Goal: Task Accomplishment & Management: Manage account settings

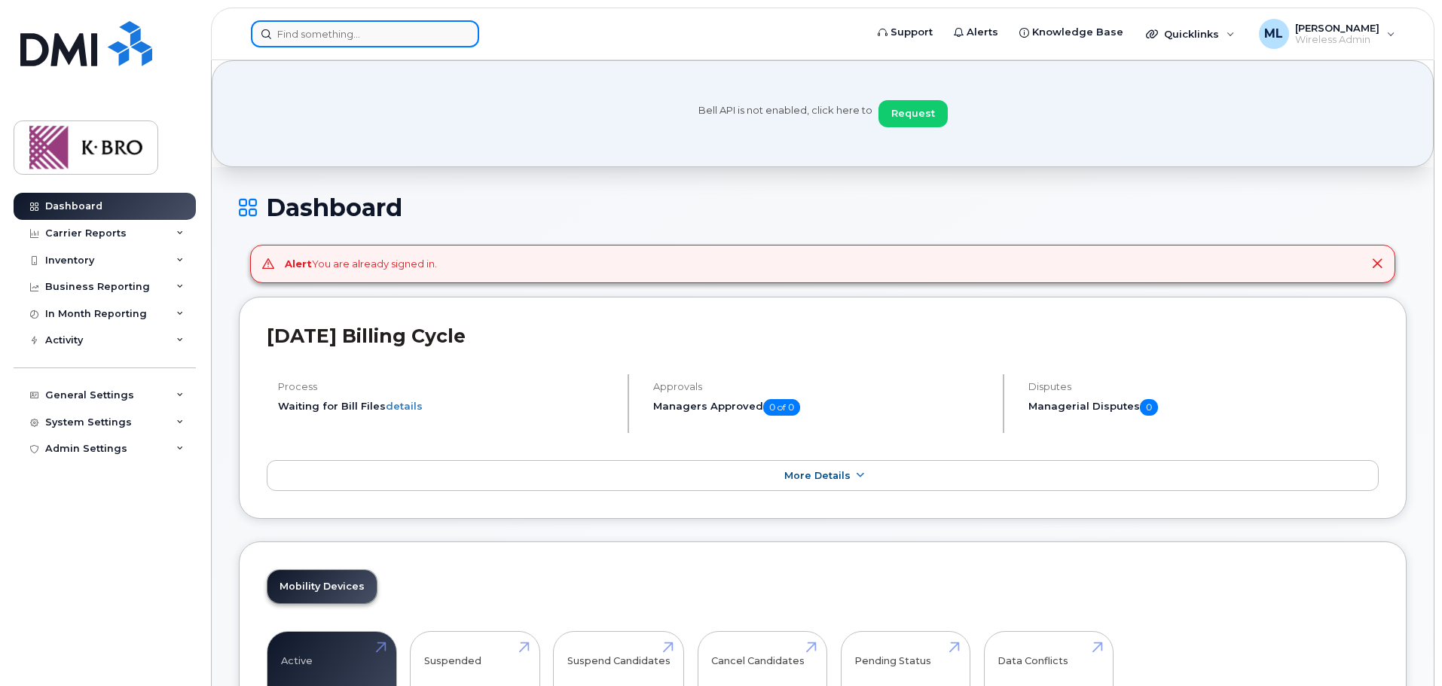
click at [309, 39] on input at bounding box center [365, 33] width 228 height 27
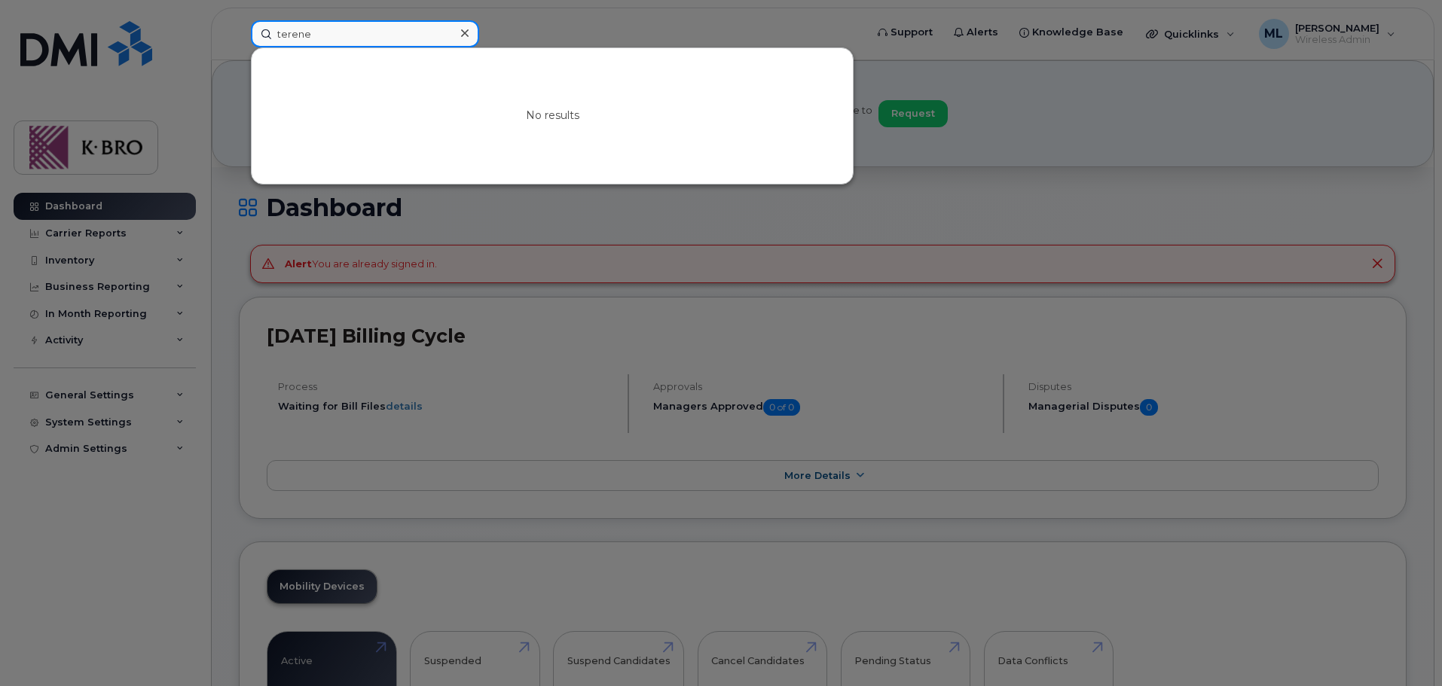
click at [344, 34] on input "terene" at bounding box center [365, 33] width 228 height 27
type input "terence"
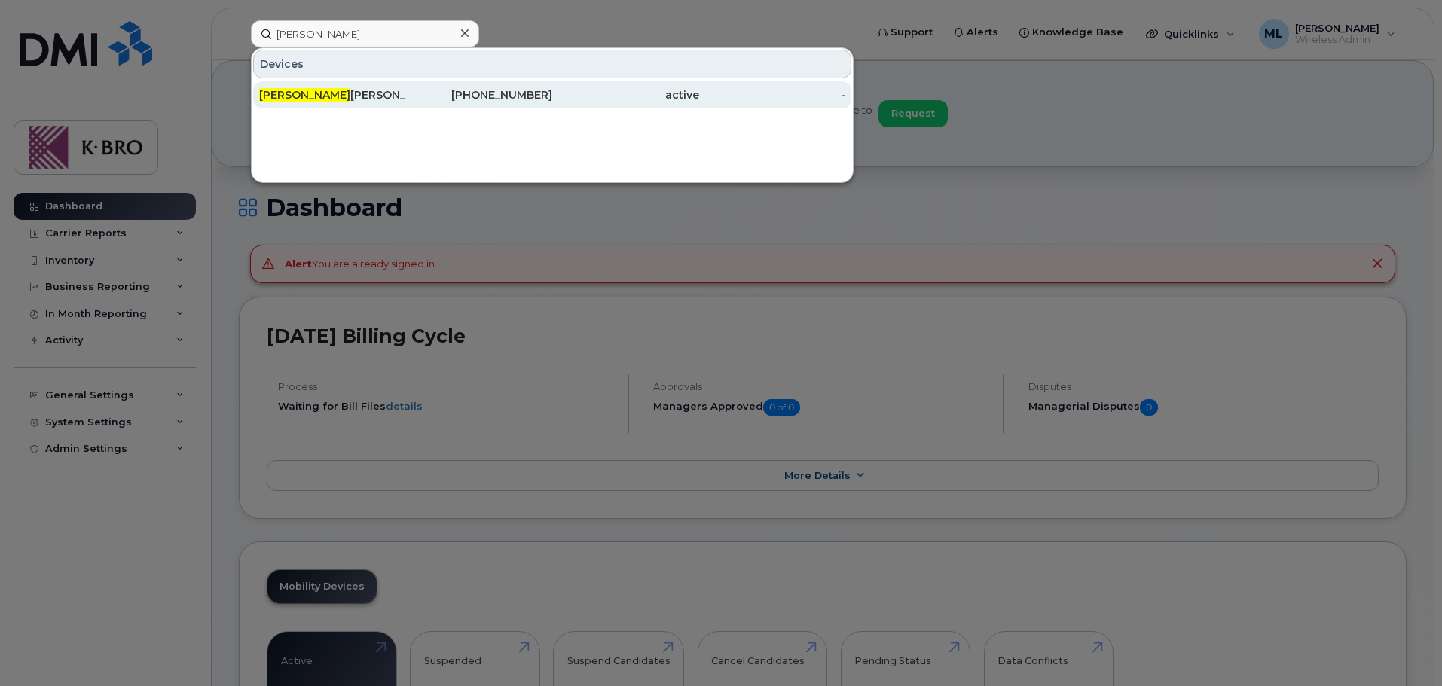
click at [319, 92] on div "Terence Maclennan" at bounding box center [332, 94] width 147 height 15
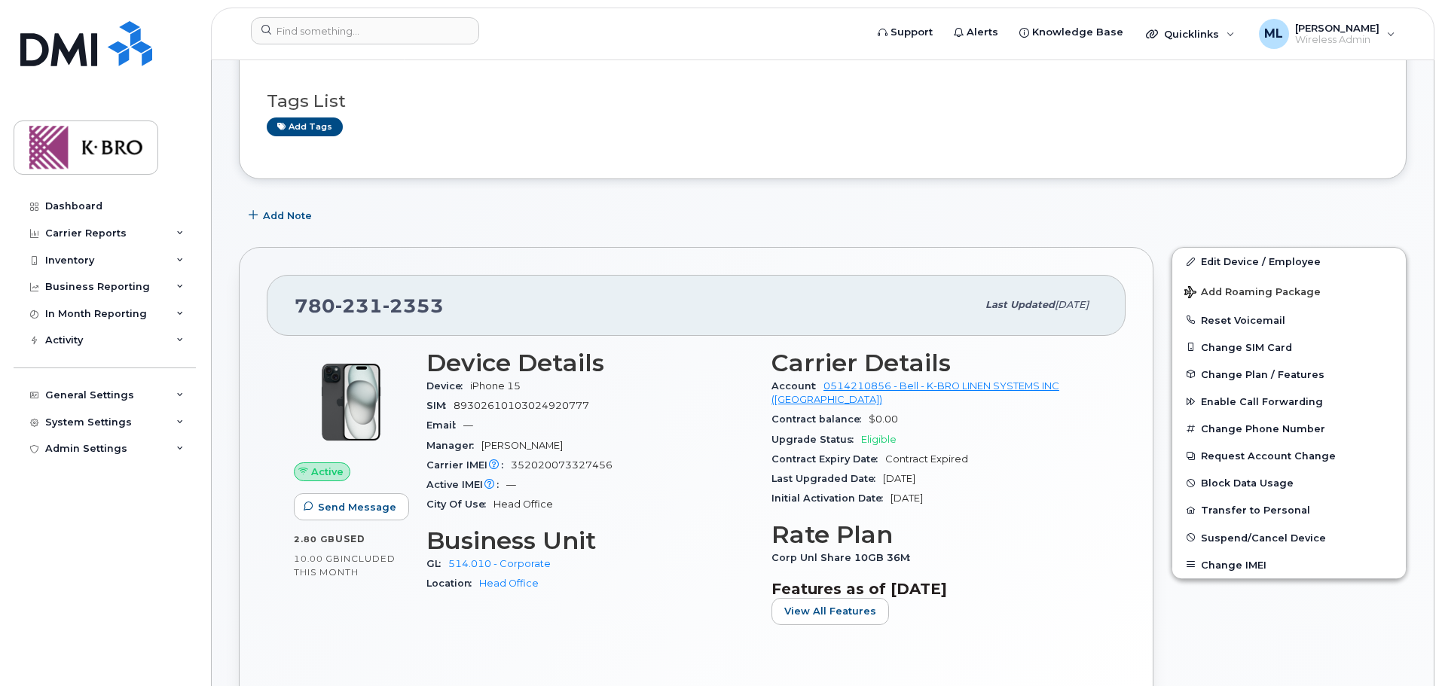
scroll to position [226, 0]
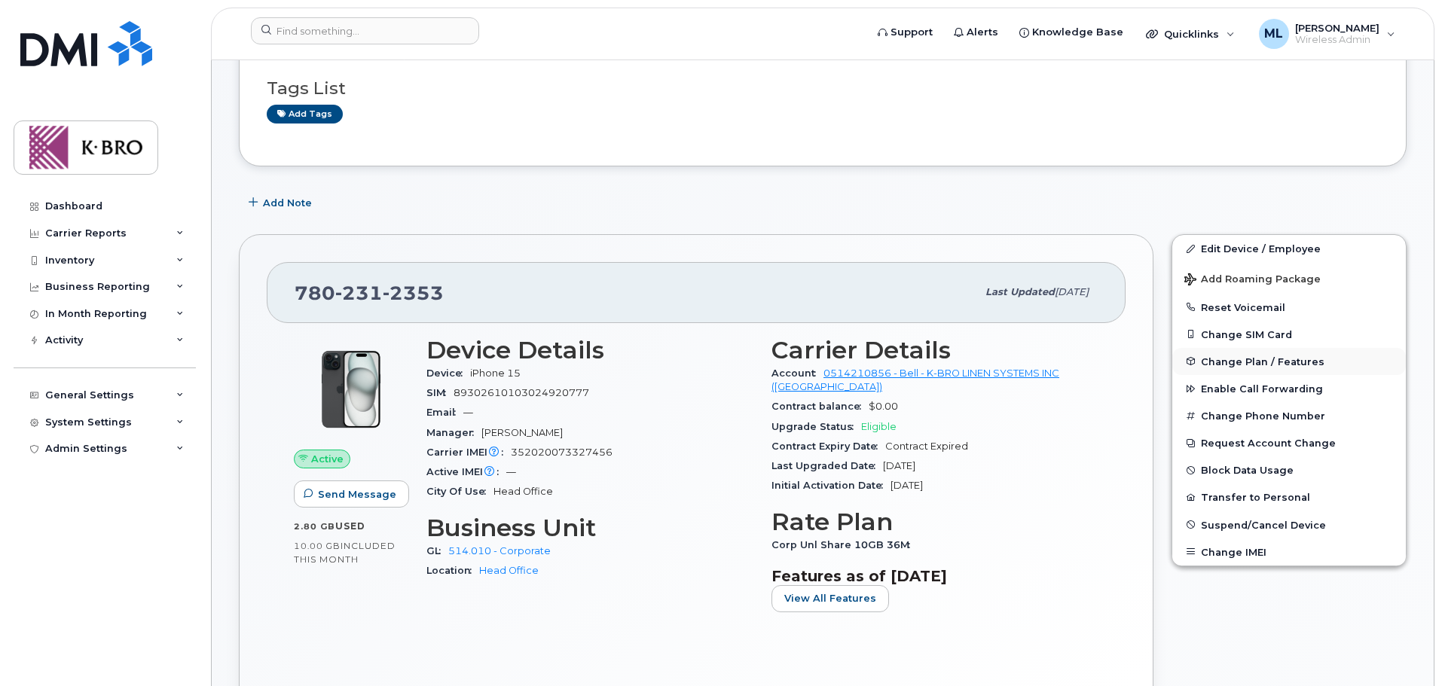
click at [1271, 362] on span "Change Plan / Features" at bounding box center [1263, 361] width 124 height 11
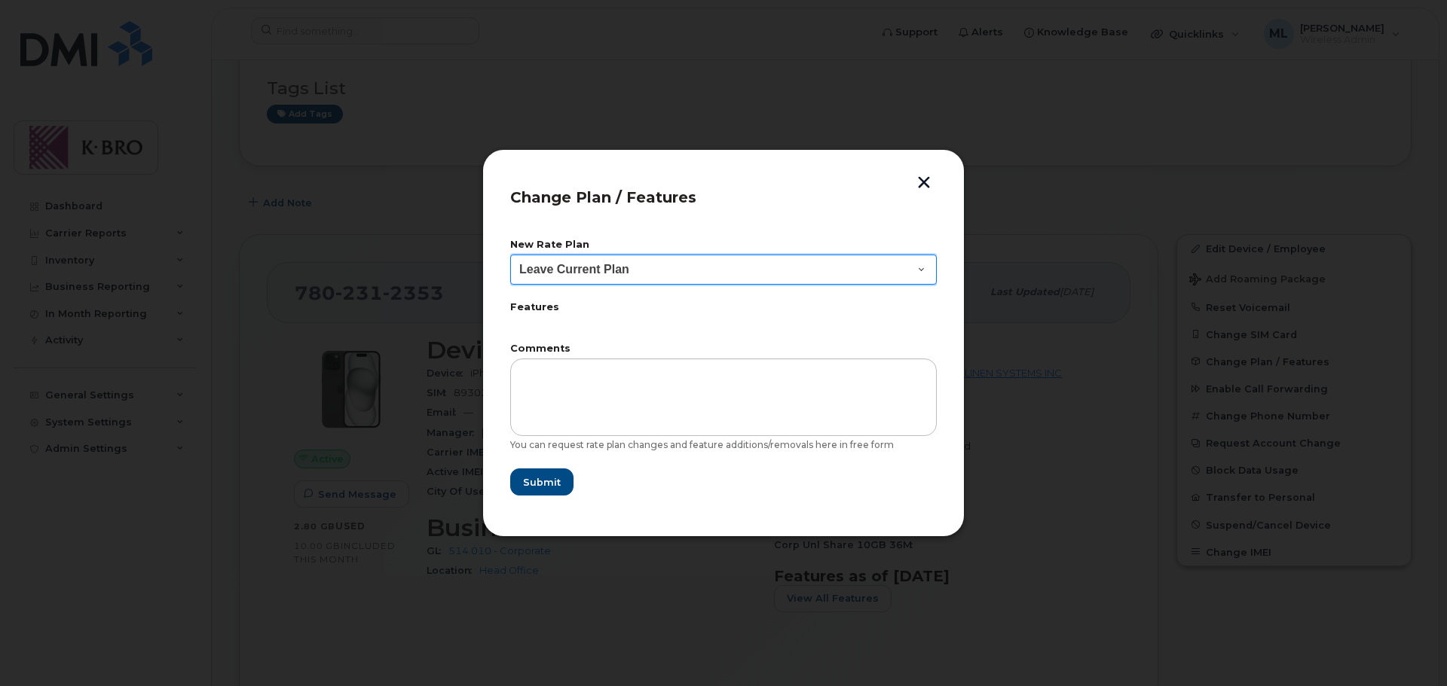
click at [611, 269] on select "Leave Current Plan BYOD Corp SmartShare 50 BYOD Corp Smartshare 25 BYOD Corp Un…" at bounding box center [723, 270] width 427 height 30
drag, startPoint x: 925, startPoint y: 176, endPoint x: 933, endPoint y: 188, distance: 14.6
click at [925, 177] on button "button" at bounding box center [924, 184] width 23 height 16
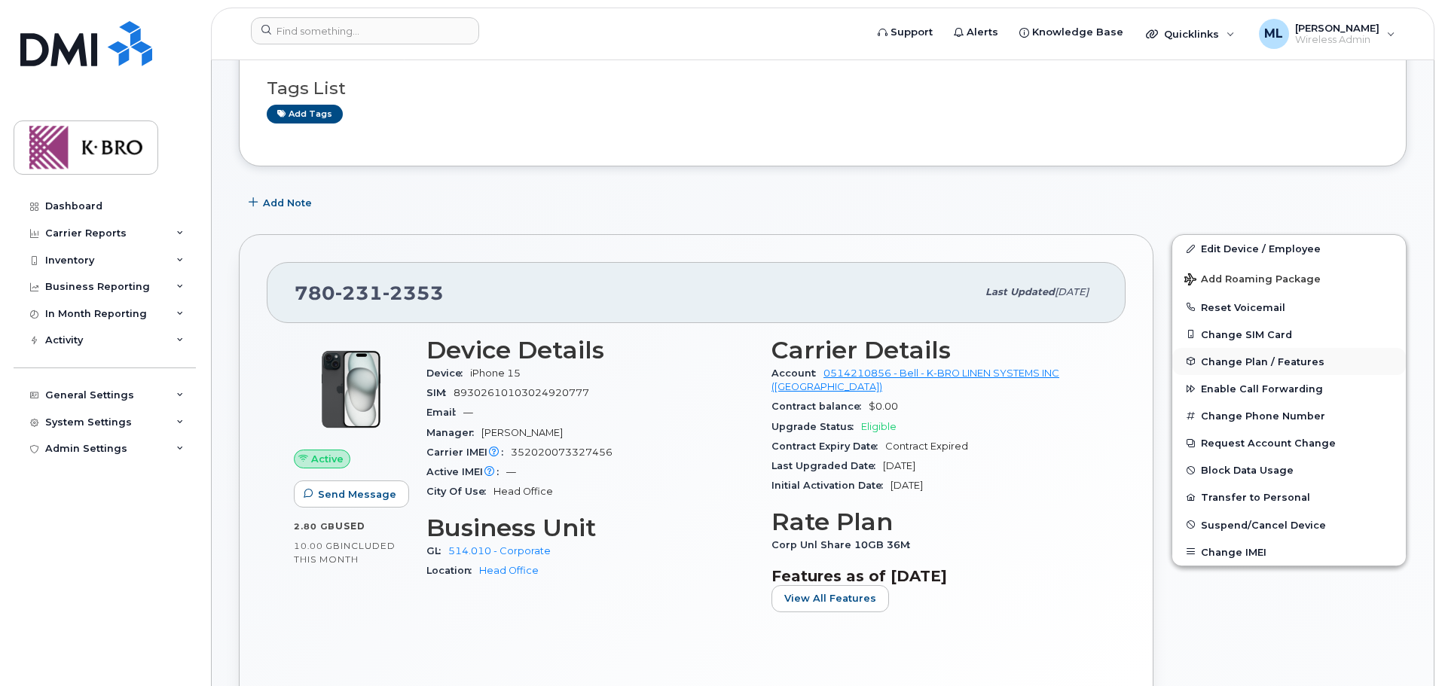
click at [1243, 360] on span "Change Plan / Features" at bounding box center [1263, 361] width 124 height 11
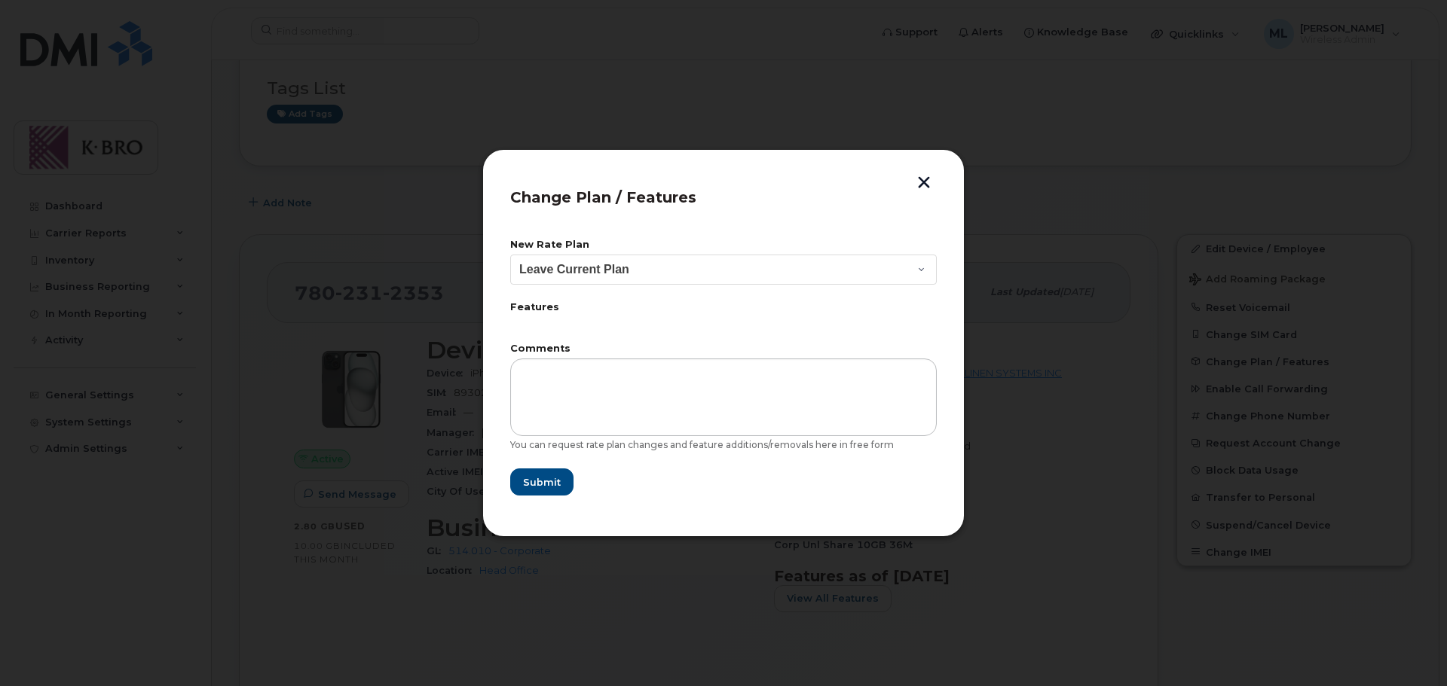
click at [921, 176] on button "button" at bounding box center [924, 184] width 23 height 16
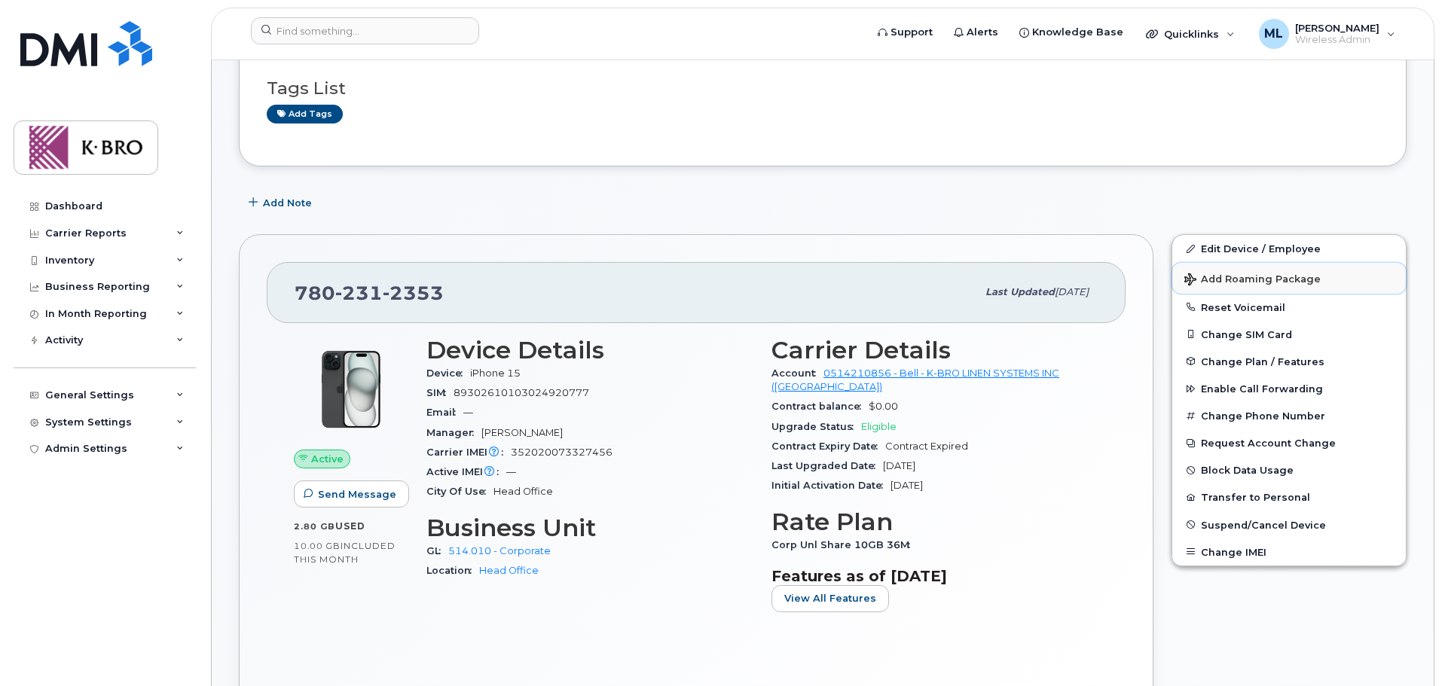
click at [1239, 279] on span "Add Roaming Package" at bounding box center [1253, 281] width 136 height 14
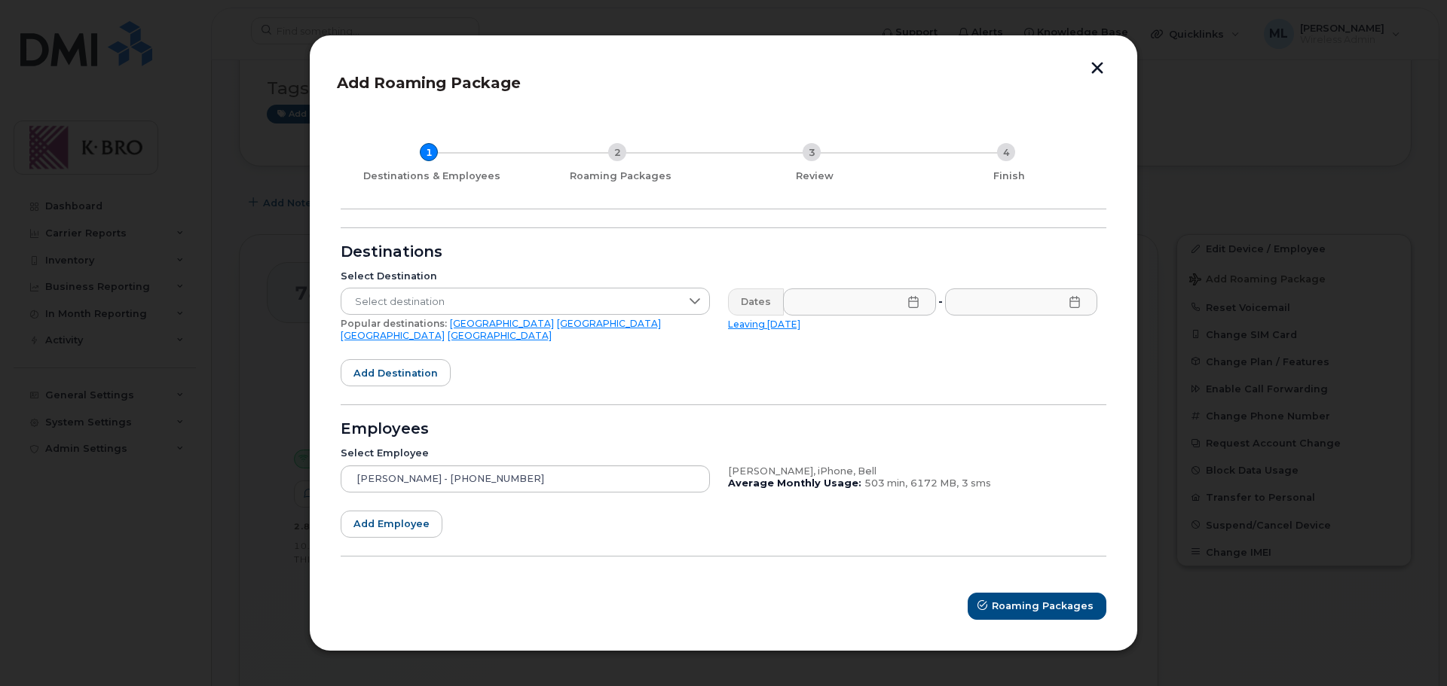
click at [1100, 73] on button "button" at bounding box center [1097, 70] width 23 height 16
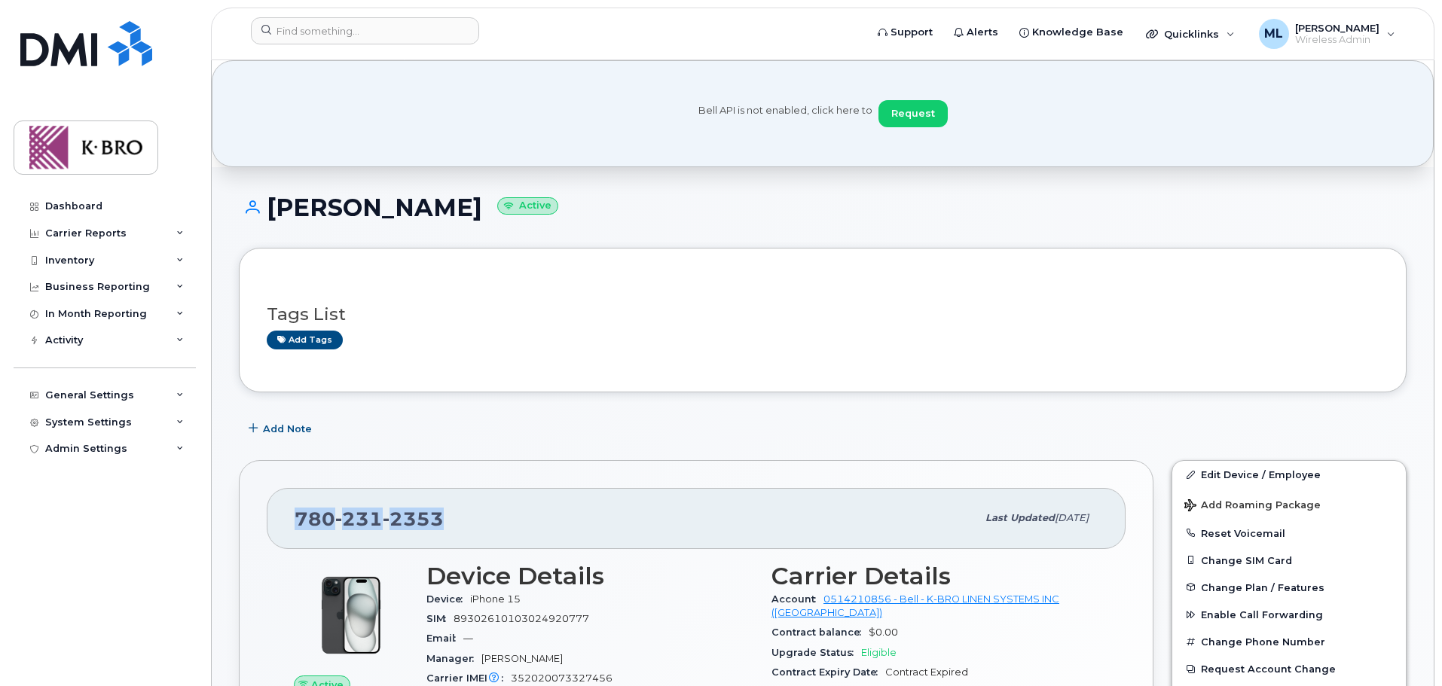
drag, startPoint x: 457, startPoint y: 517, endPoint x: 274, endPoint y: 512, distance: 183.2
click at [274, 512] on div "[PHONE_NUMBER] Last updated [DATE]" at bounding box center [696, 518] width 859 height 60
copy span "[PHONE_NUMBER]"
